Goal: Transaction & Acquisition: Purchase product/service

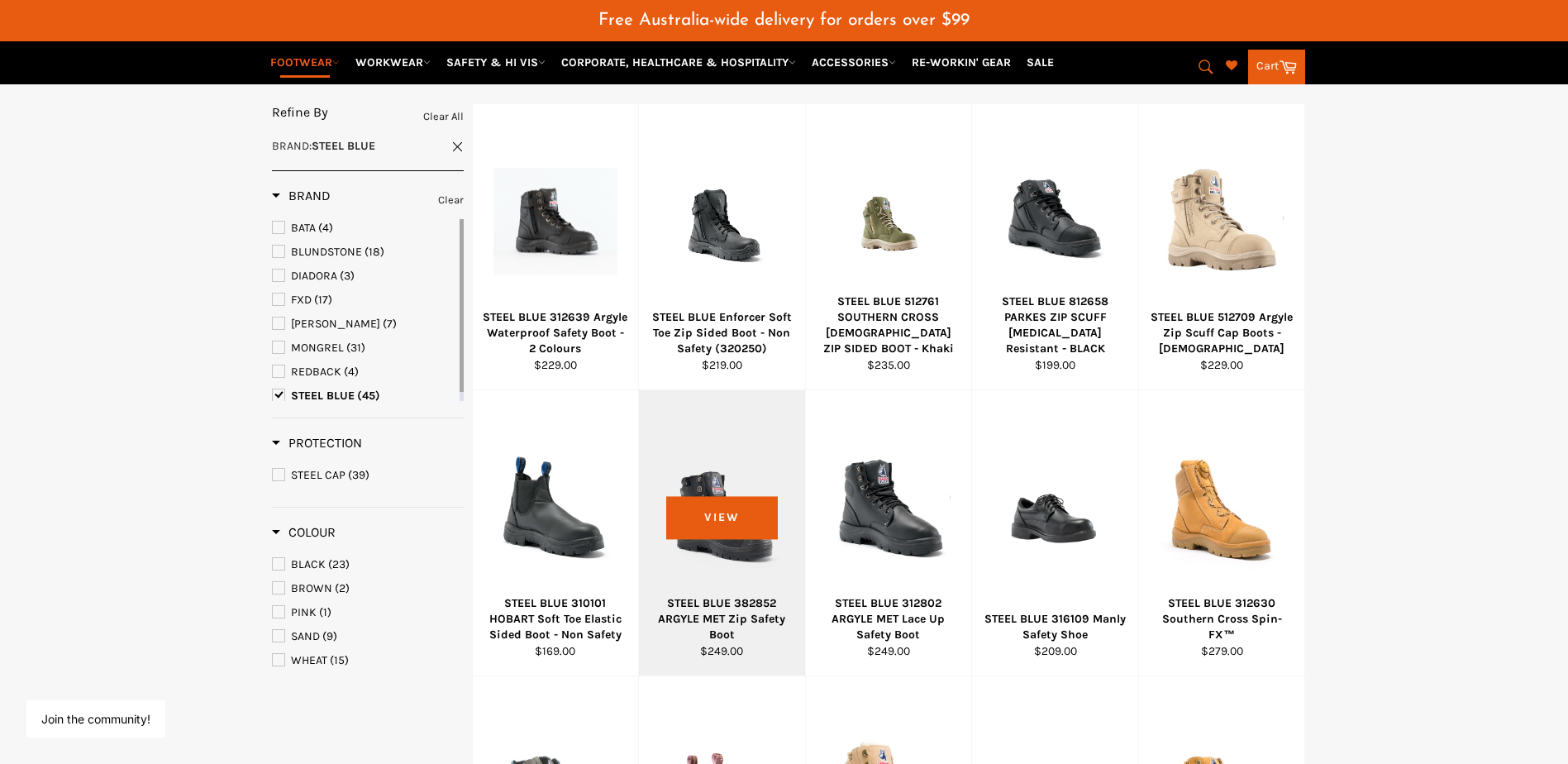
scroll to position [455, 0]
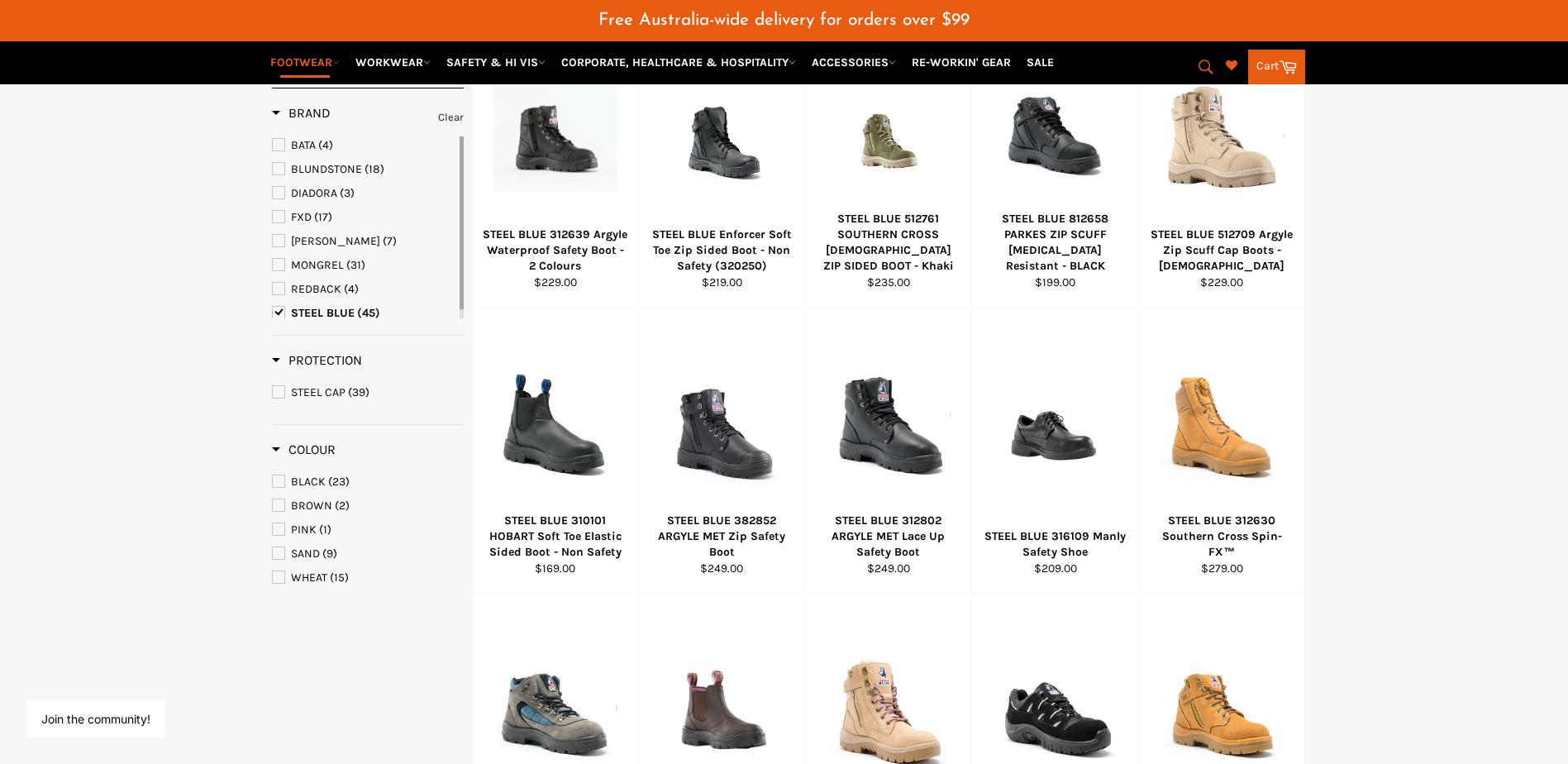
click at [308, 487] on span "BLACK" at bounding box center [308, 482] width 35 height 14
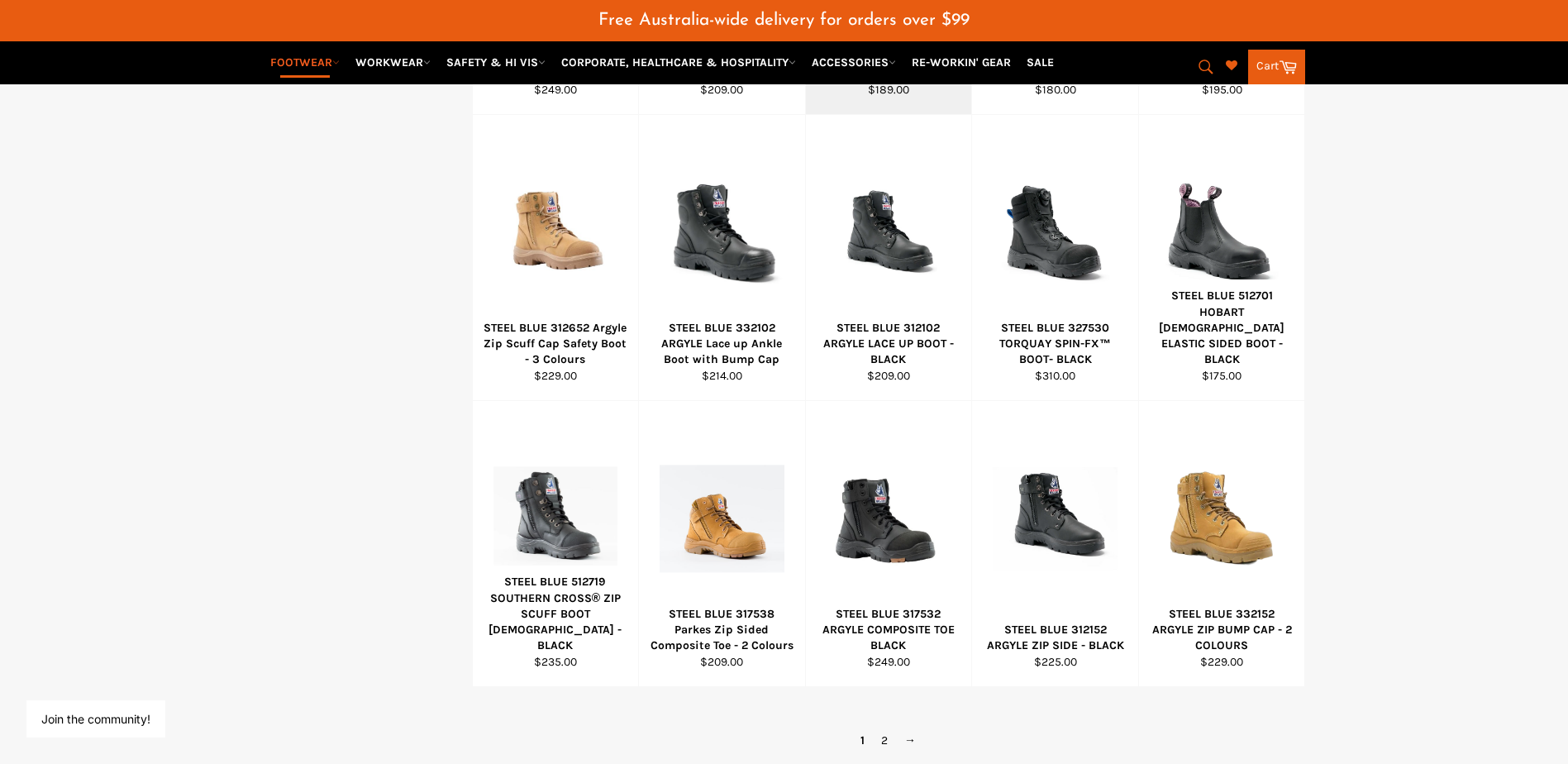
scroll to position [951, 0]
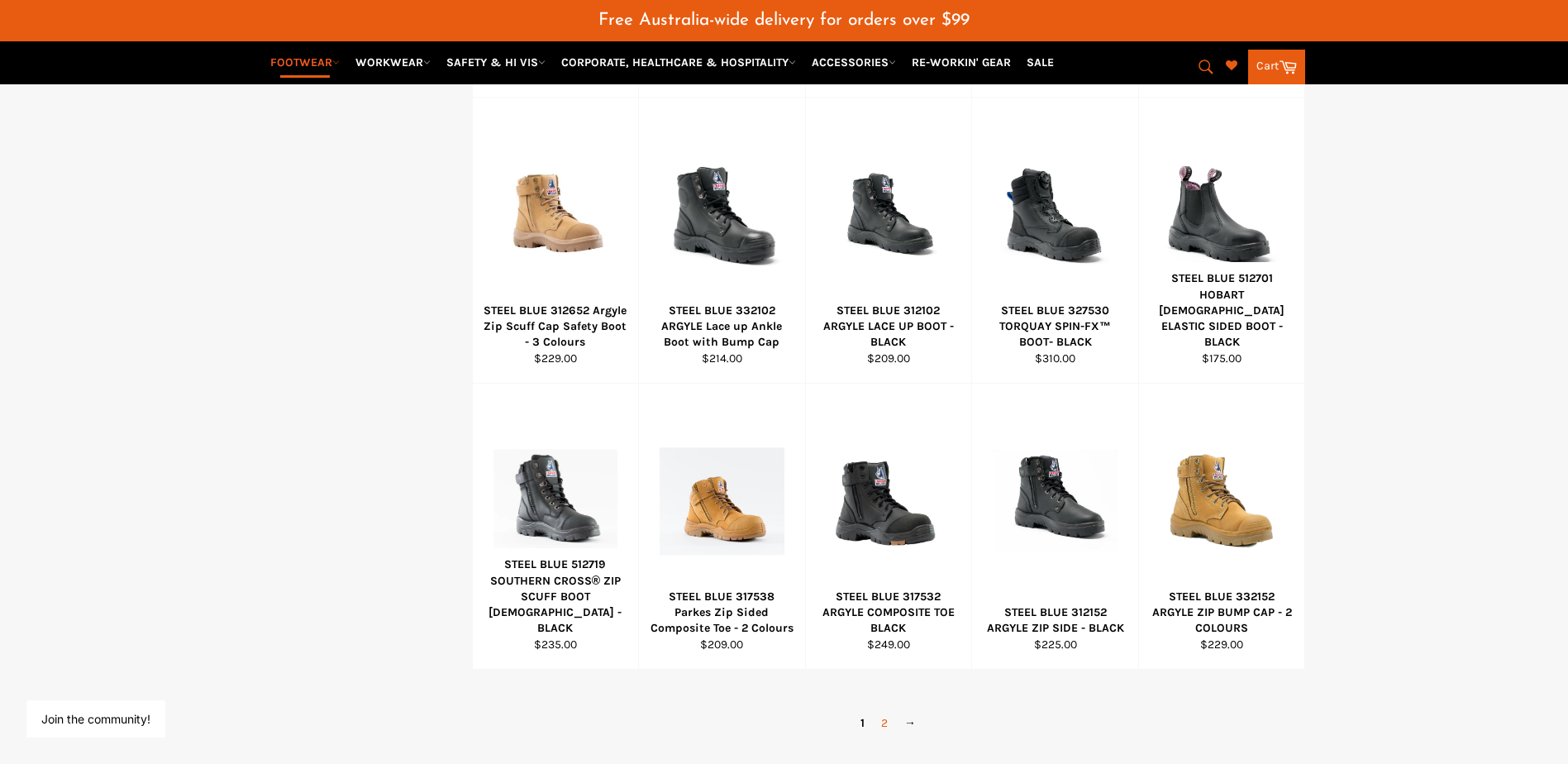
click at [879, 719] on link "2" at bounding box center [884, 722] width 23 height 24
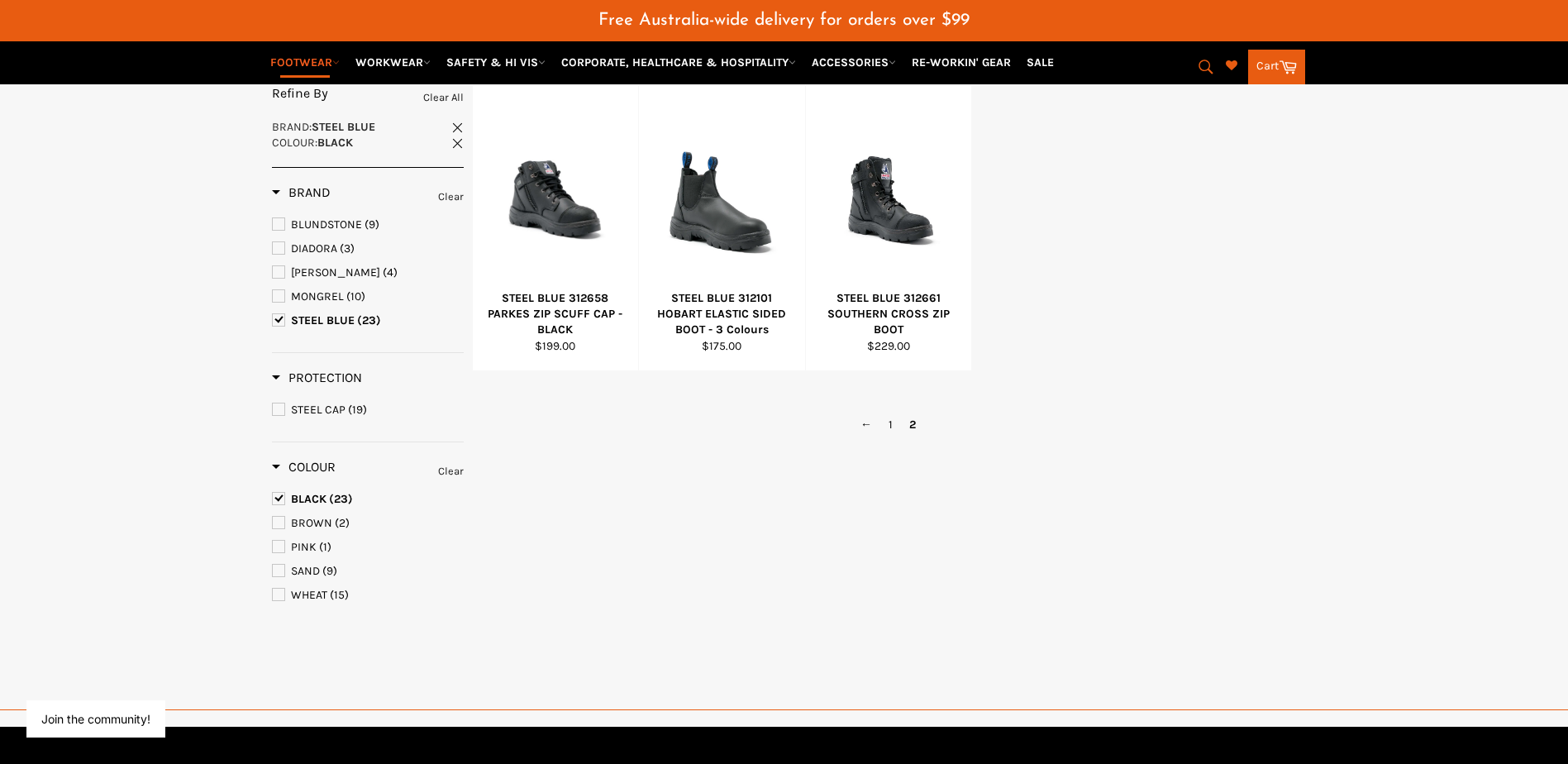
scroll to position [353, 0]
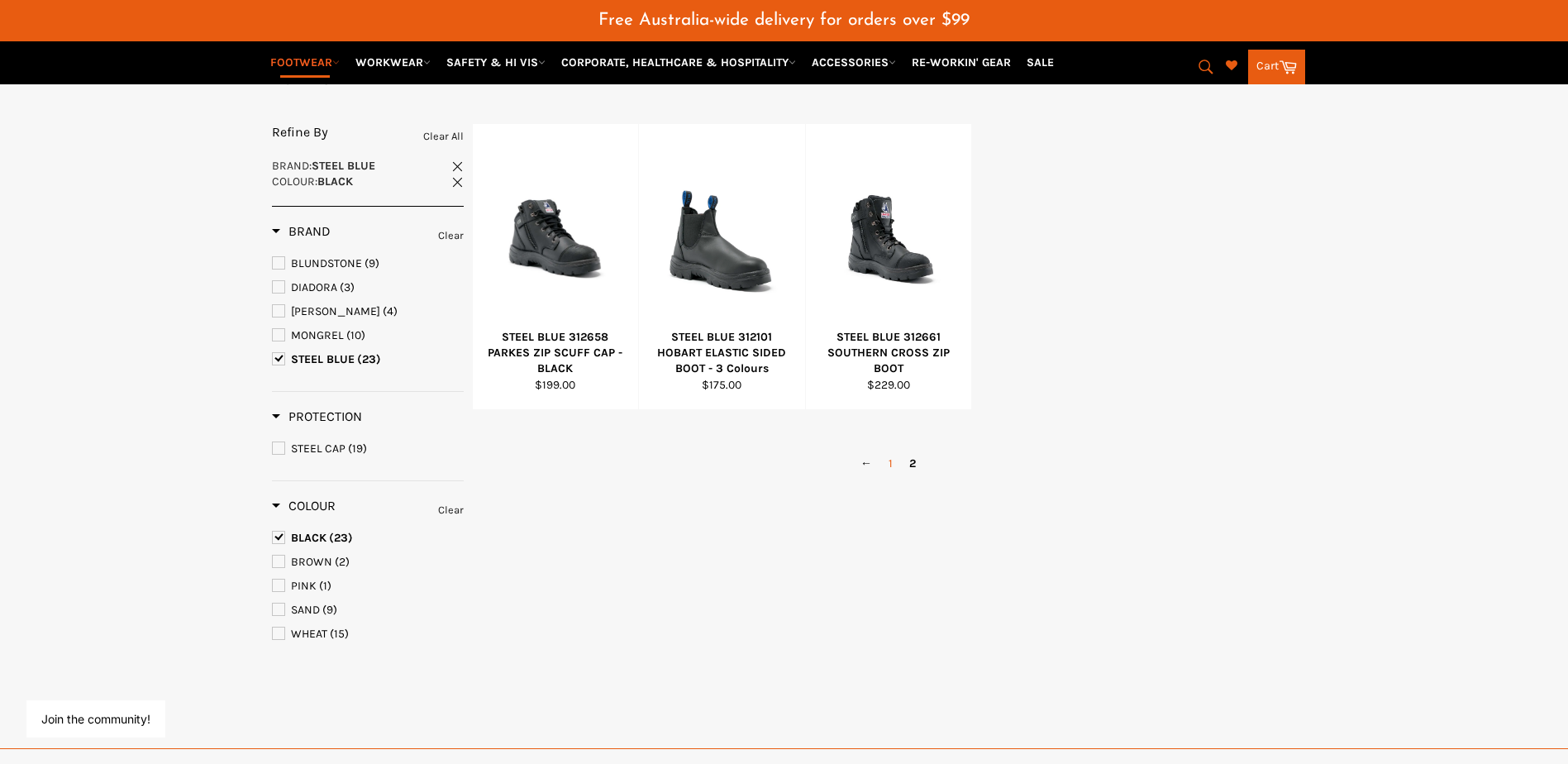
click at [883, 460] on link "1" at bounding box center [891, 463] width 21 height 24
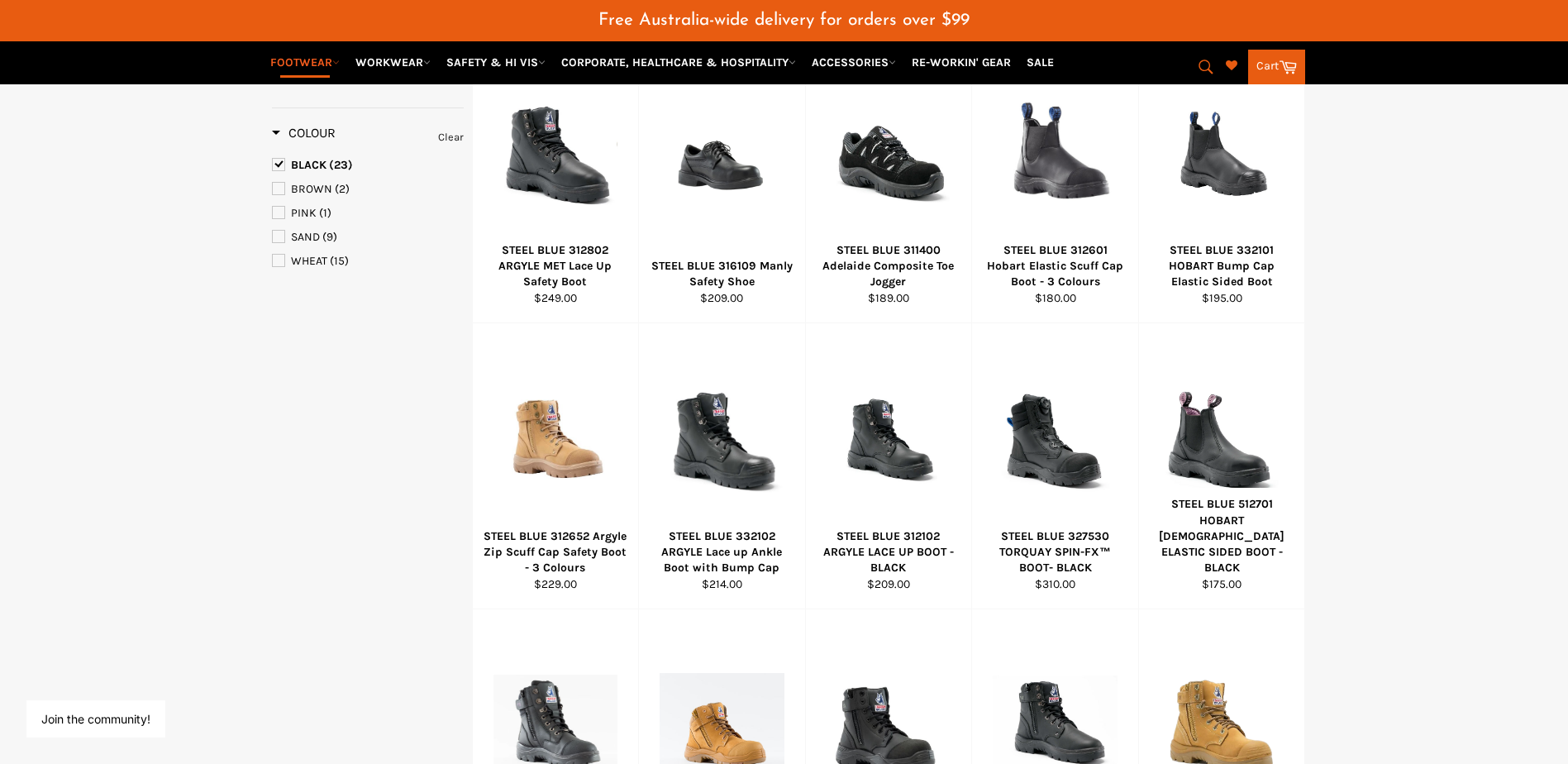
scroll to position [766, 0]
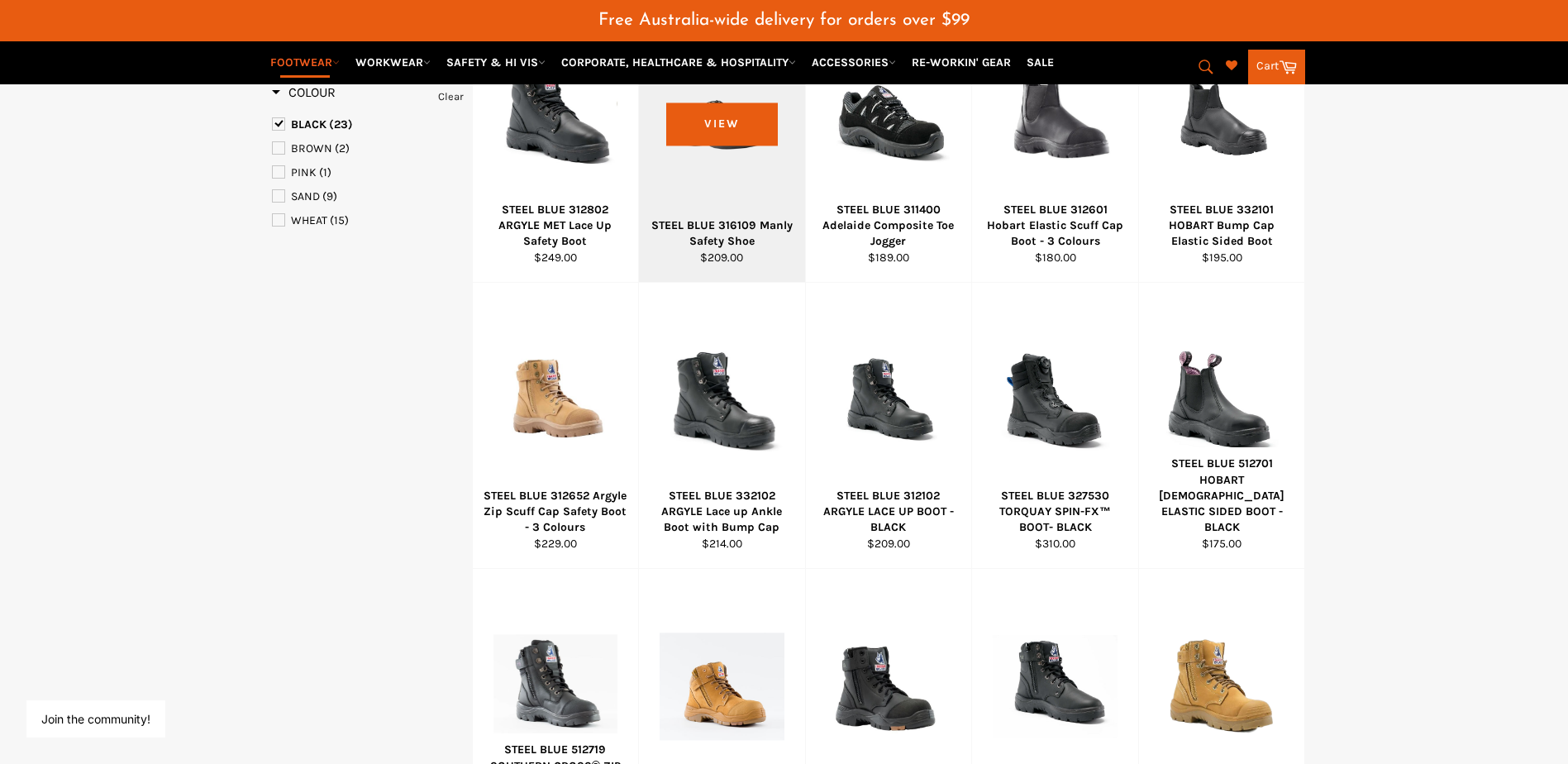
click at [727, 230] on div "STEEL BLUE 316109 Manly Safety Shoe" at bounding box center [723, 233] width 146 height 32
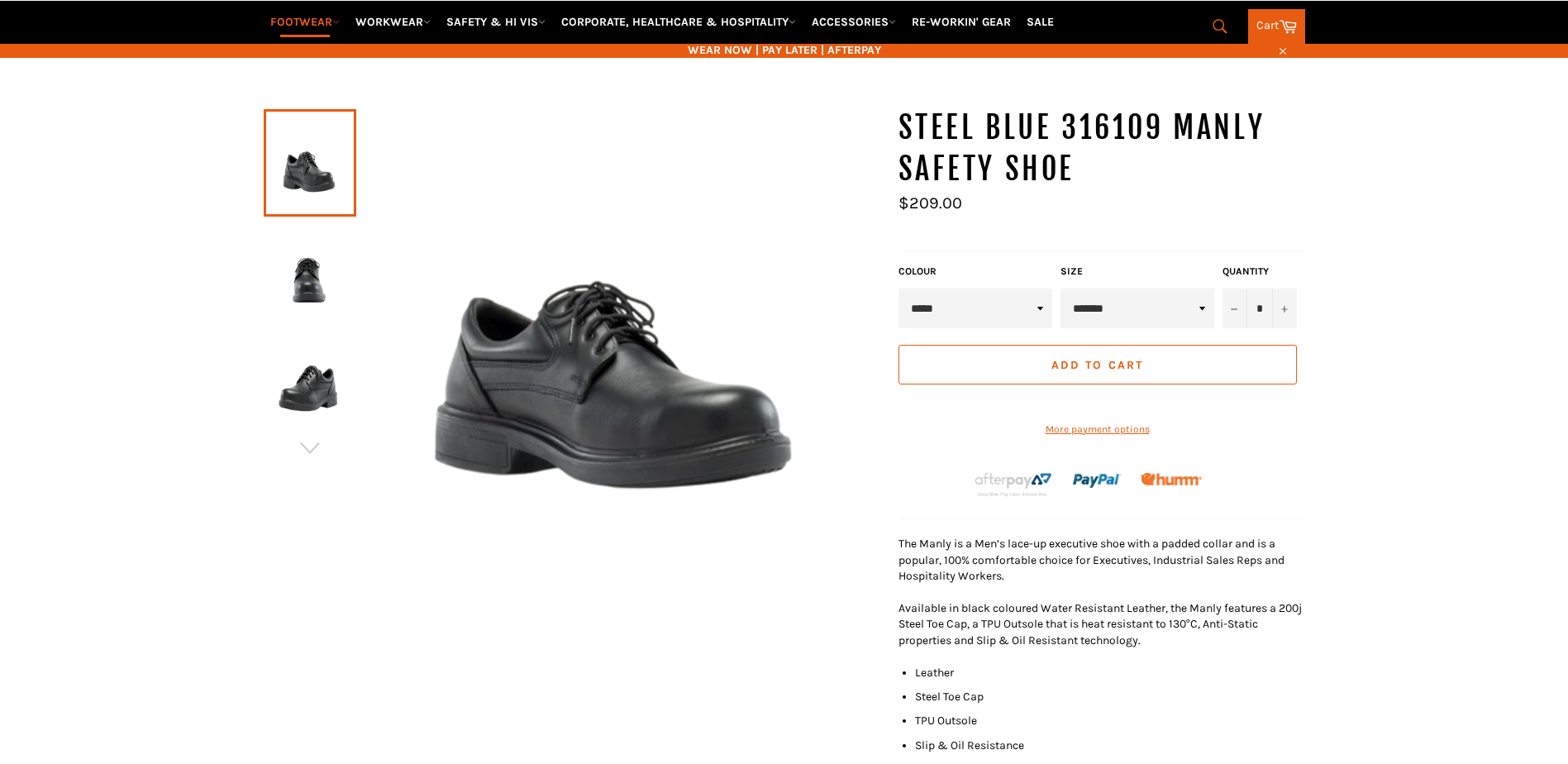
scroll to position [246, 0]
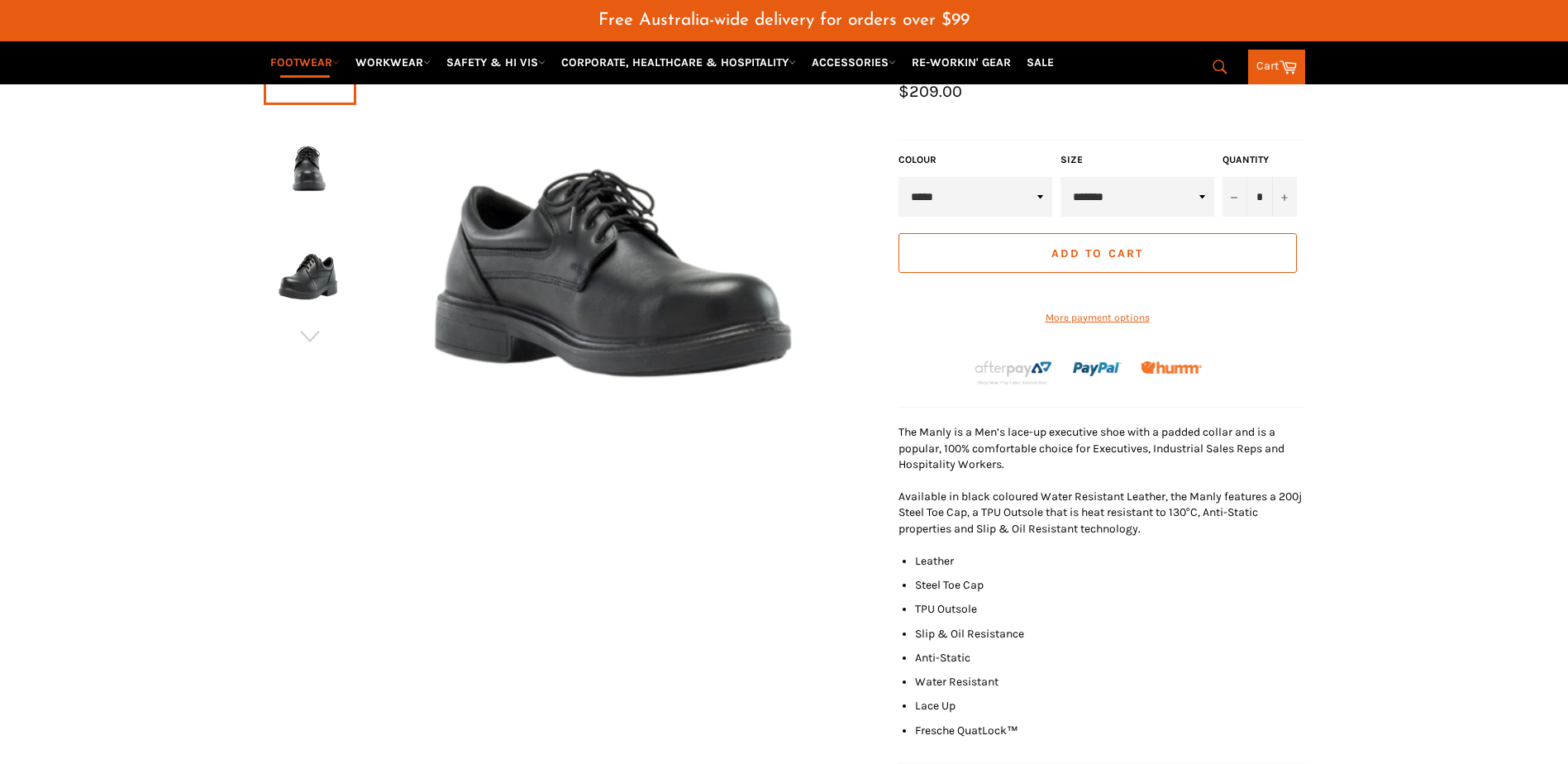
click at [319, 274] on img at bounding box center [310, 273] width 76 height 91
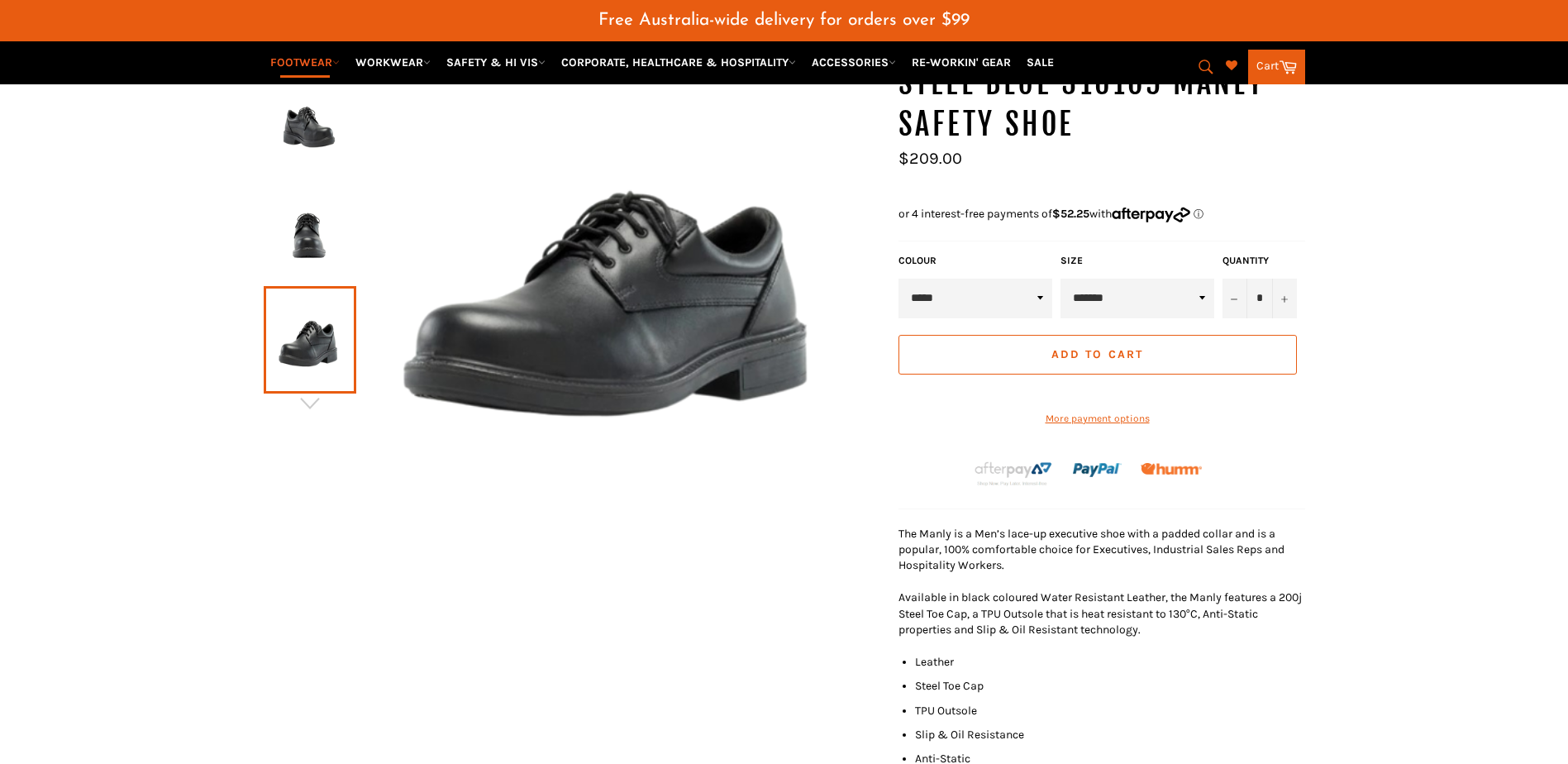
scroll to position [120, 0]
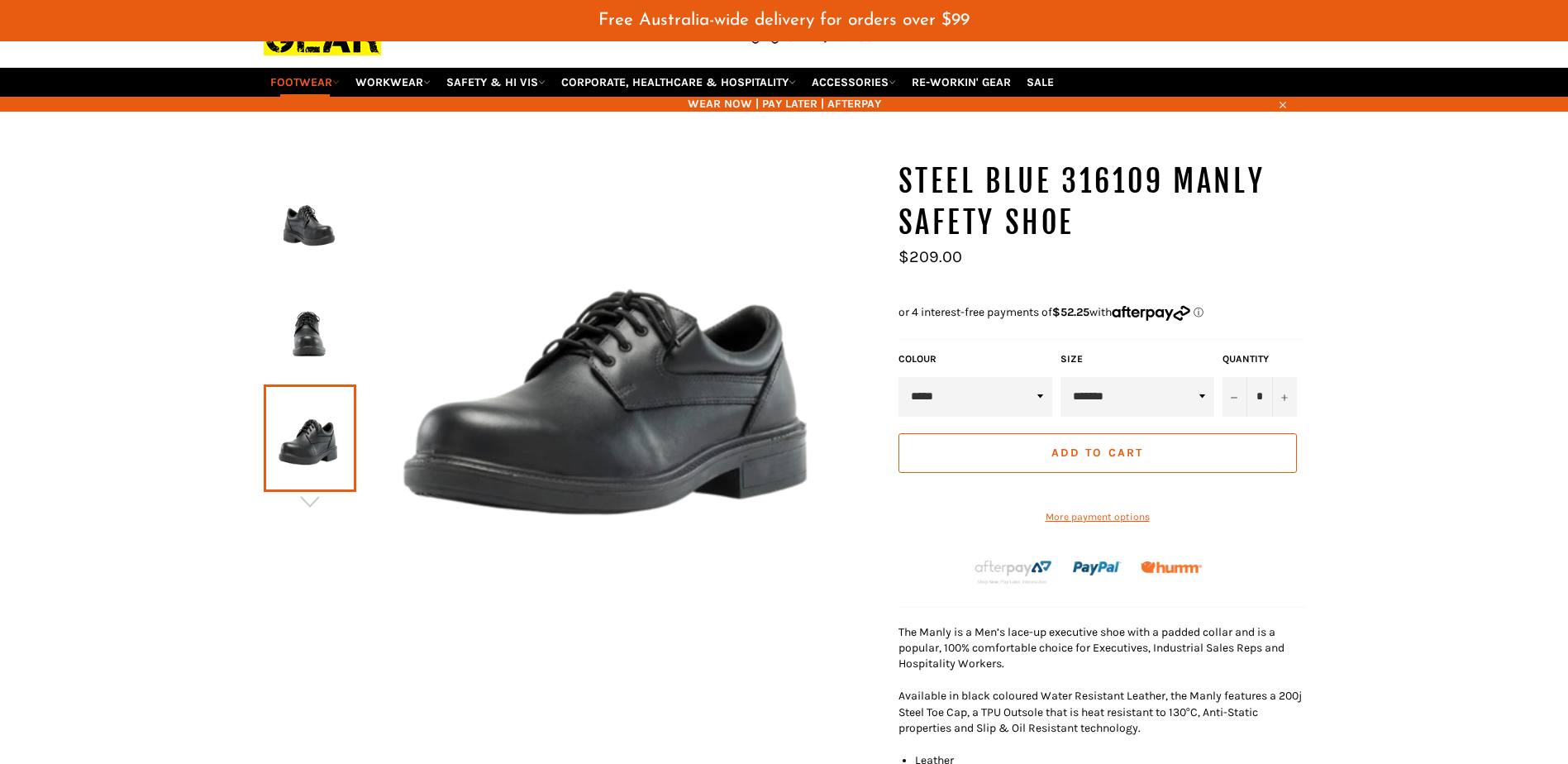
click at [316, 334] on img at bounding box center [310, 328] width 76 height 91
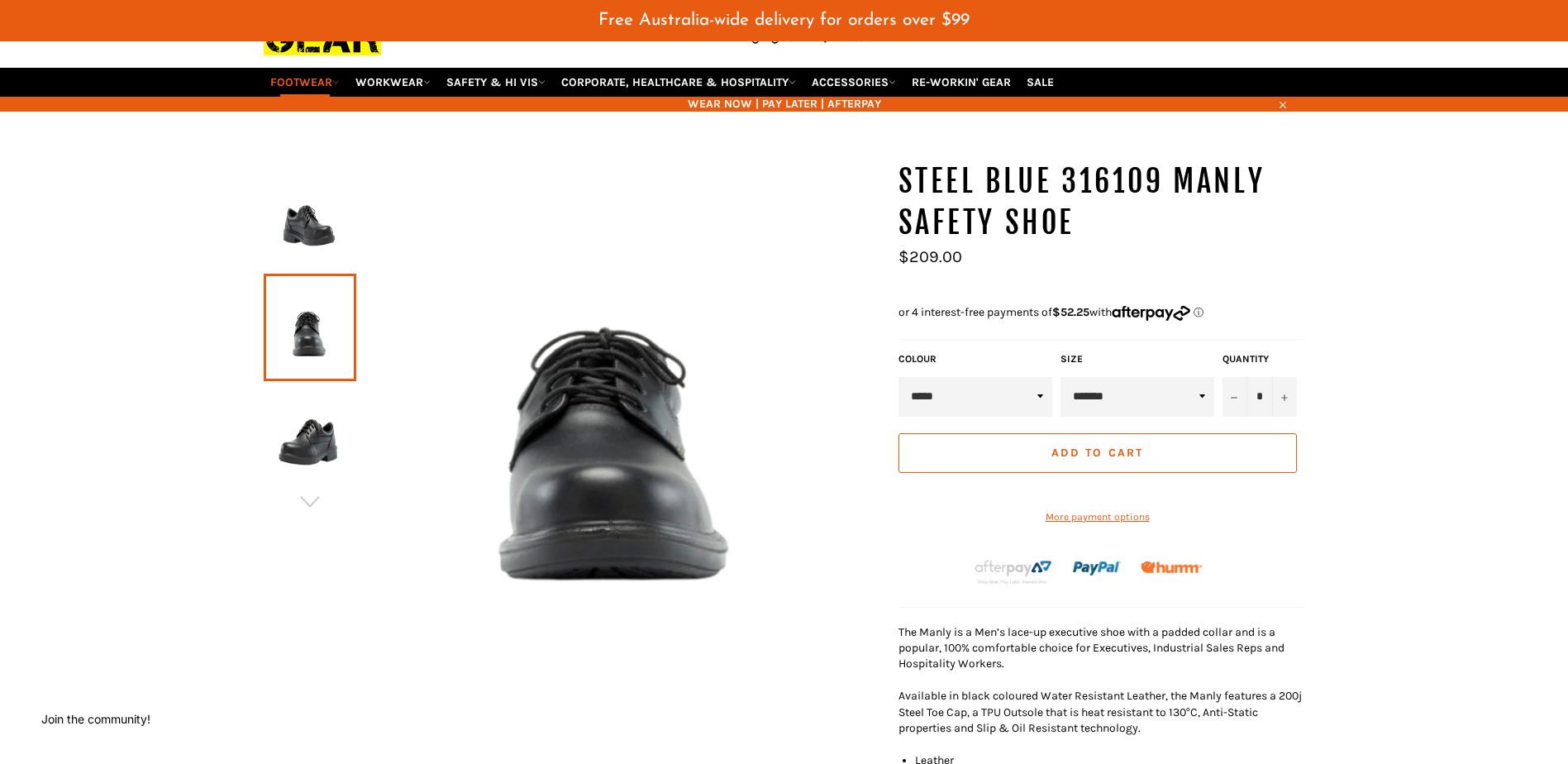
click at [301, 241] on img at bounding box center [310, 217] width 76 height 91
